Goal: Use online tool/utility: Utilize a website feature to perform a specific function

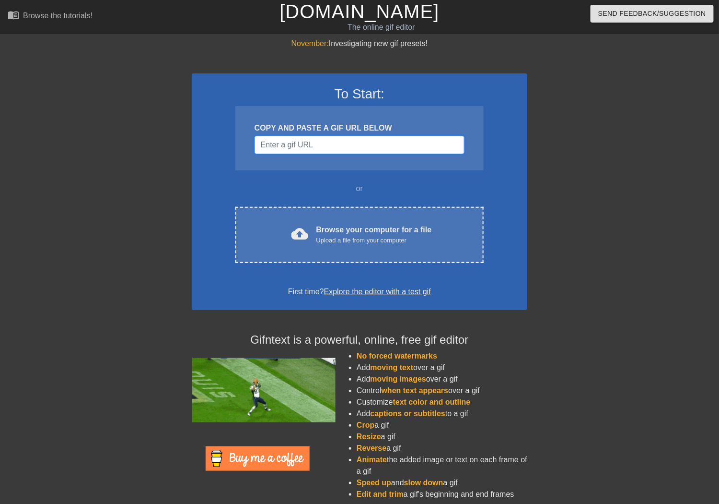
click at [300, 146] on input "Username" at bounding box center [360, 145] width 210 height 18
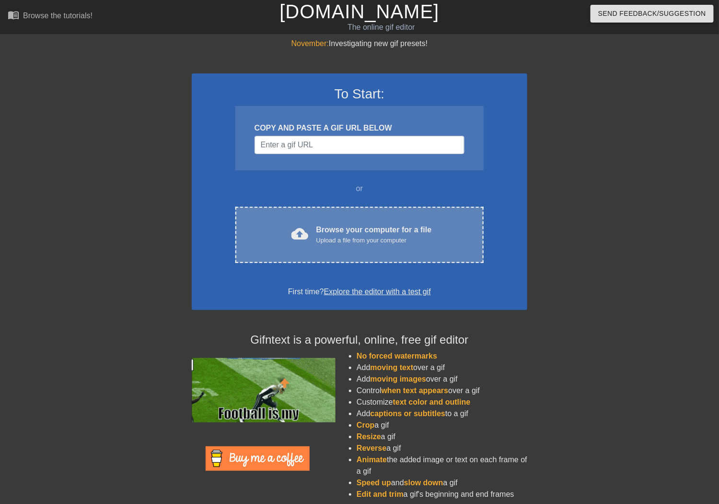
click at [319, 246] on div "cloud_upload Browse your computer for a file Upload a file from your computer C…" at bounding box center [359, 235] width 248 height 56
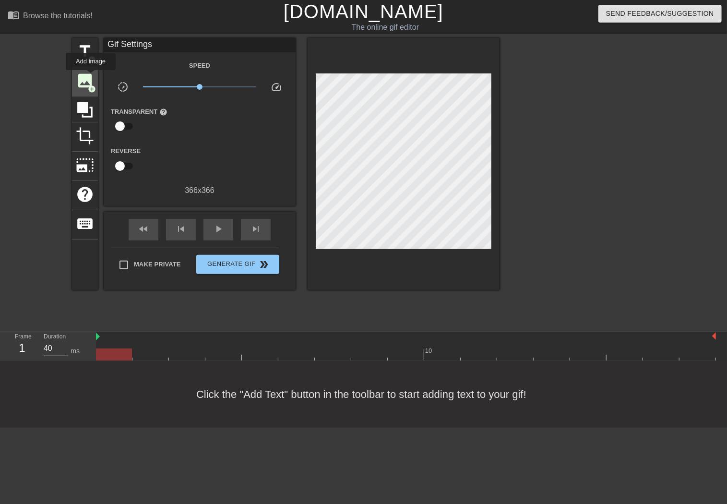
click at [91, 77] on span "image" at bounding box center [85, 80] width 18 height 18
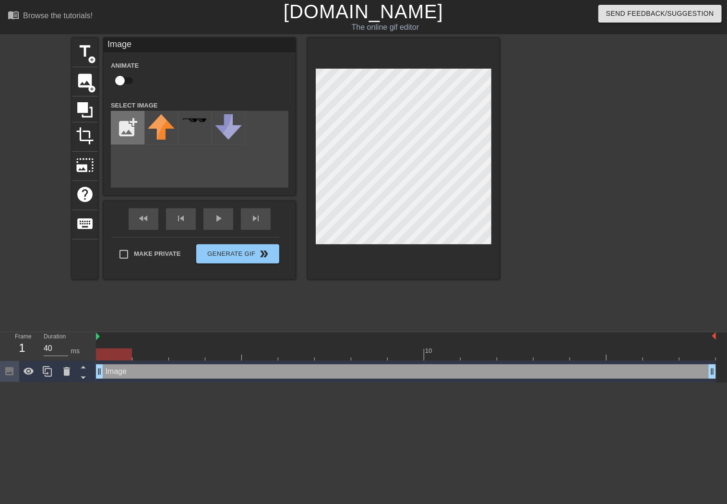
click at [125, 129] on input "file" at bounding box center [127, 127] width 33 height 33
click at [129, 141] on input "file" at bounding box center [127, 127] width 33 height 33
type input "C:\fakepath\oie_overlay.gif"
click at [164, 133] on img at bounding box center [161, 127] width 27 height 27
click at [505, 84] on div "title add_circle image add_circle crop photo_size_select_large help keyboard Im…" at bounding box center [363, 182] width 727 height 288
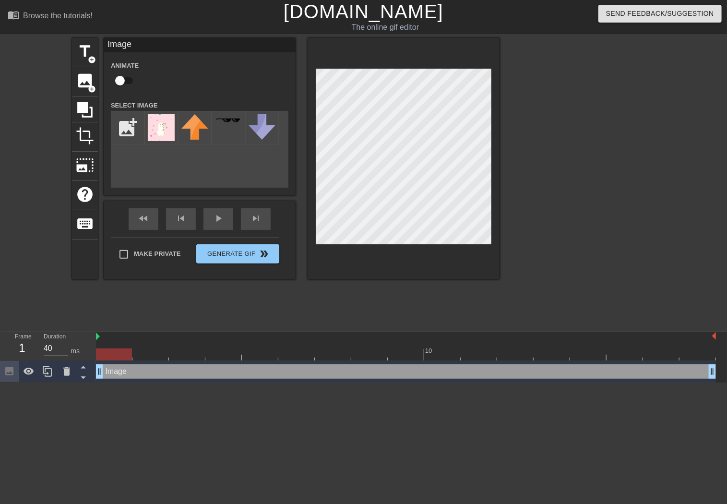
click at [317, 246] on div at bounding box center [403, 158] width 192 height 241
click at [203, 214] on div "fast_rewind skip_previous play_arrow skip_next" at bounding box center [199, 219] width 156 height 36
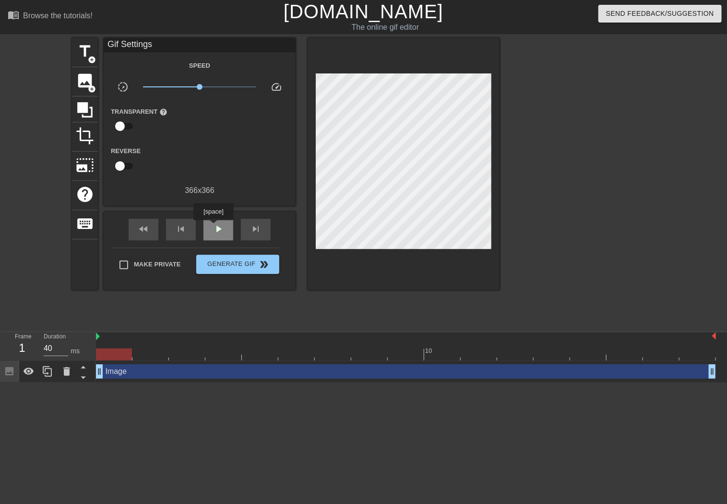
click at [213, 227] on span "play_arrow" at bounding box center [218, 229] width 12 height 12
click at [217, 233] on span "pause" at bounding box center [218, 229] width 12 height 12
